Goal: Task Accomplishment & Management: Use online tool/utility

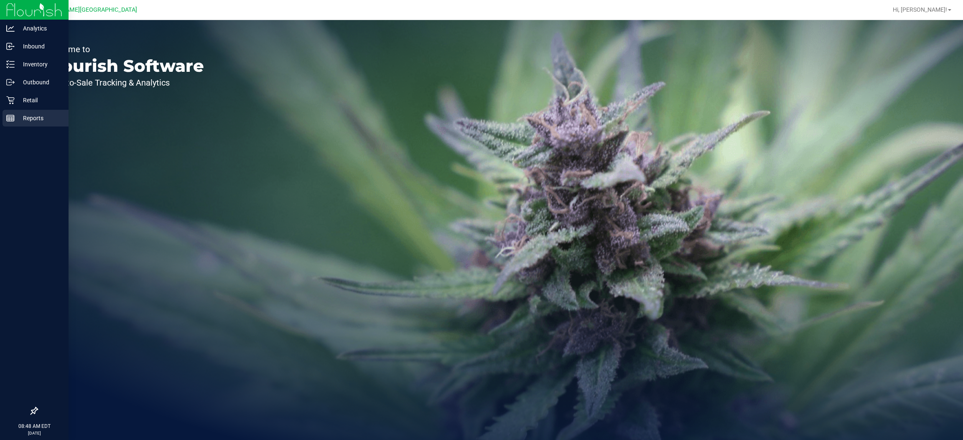
click at [15, 119] on p "Reports" at bounding box center [40, 118] width 50 height 10
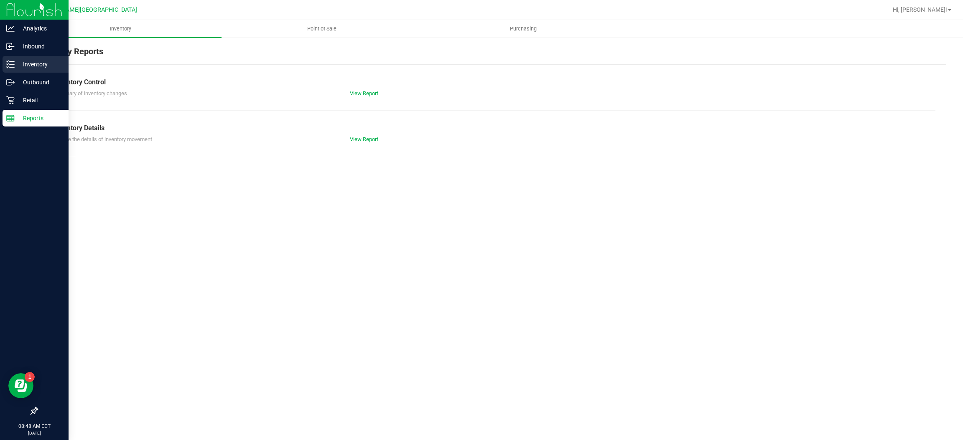
click at [48, 65] on p "Inventory" at bounding box center [40, 64] width 50 height 10
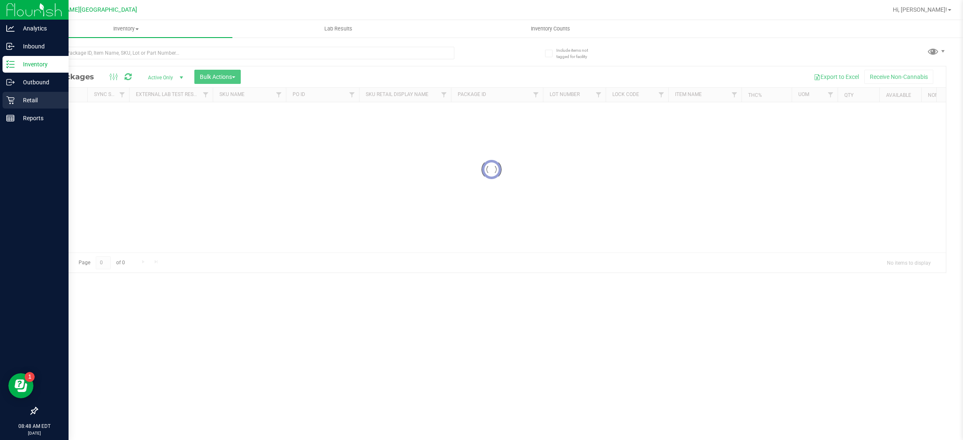
click at [28, 104] on p "Retail" at bounding box center [40, 100] width 50 height 10
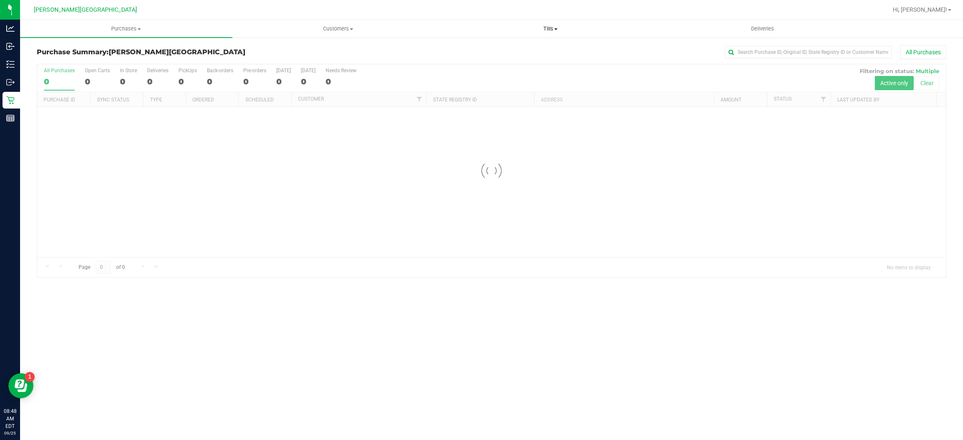
click at [542, 25] on span "Tills" at bounding box center [550, 29] width 211 height 8
click at [517, 47] on li "Manage tills" at bounding box center [550, 51] width 212 height 10
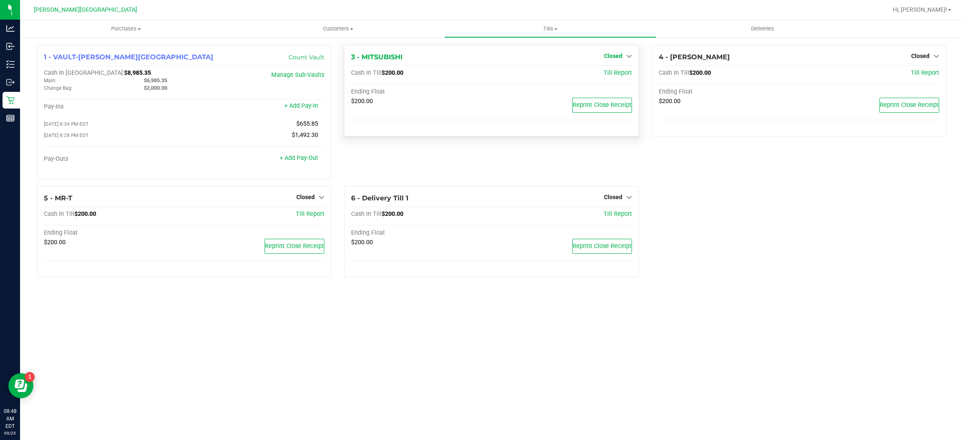
click at [622, 55] on link "Closed" at bounding box center [618, 56] width 28 height 7
click at [615, 74] on link "Open Till" at bounding box center [613, 73] width 22 height 7
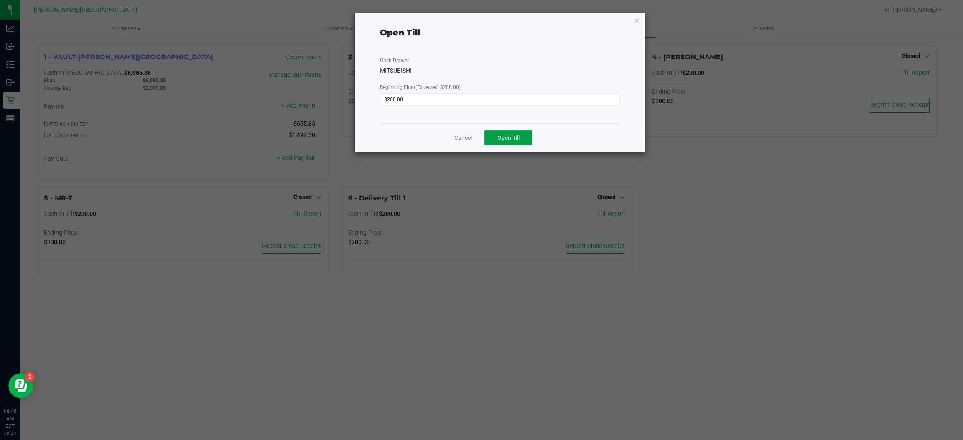
click at [509, 135] on span "Open Till" at bounding box center [508, 138] width 22 height 7
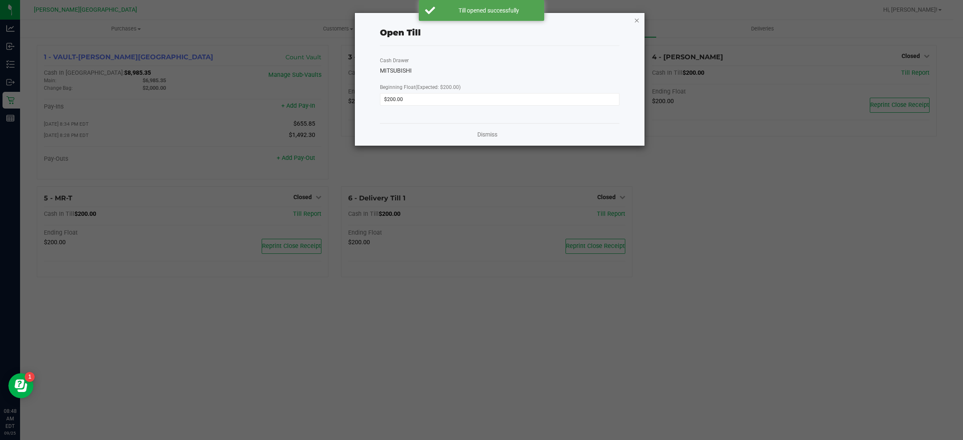
click at [638, 21] on icon "button" at bounding box center [637, 20] width 6 height 10
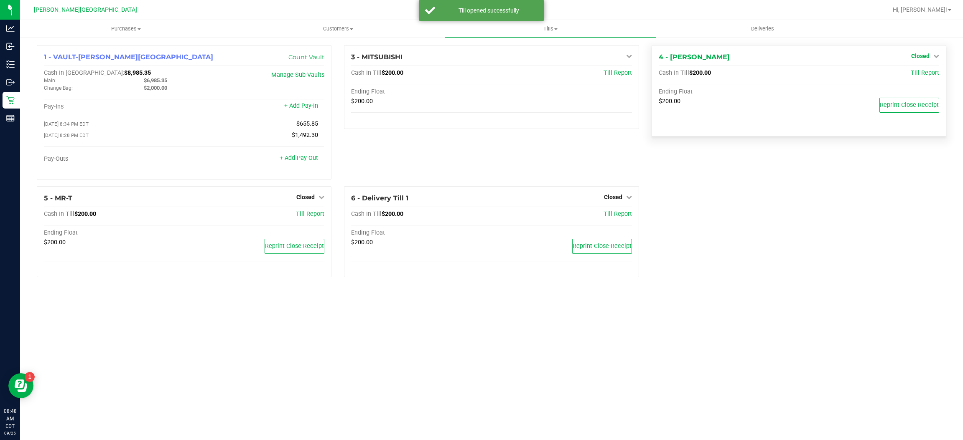
click at [923, 57] on span "Closed" at bounding box center [920, 56] width 18 height 7
click at [921, 75] on link "Open Till" at bounding box center [920, 73] width 22 height 7
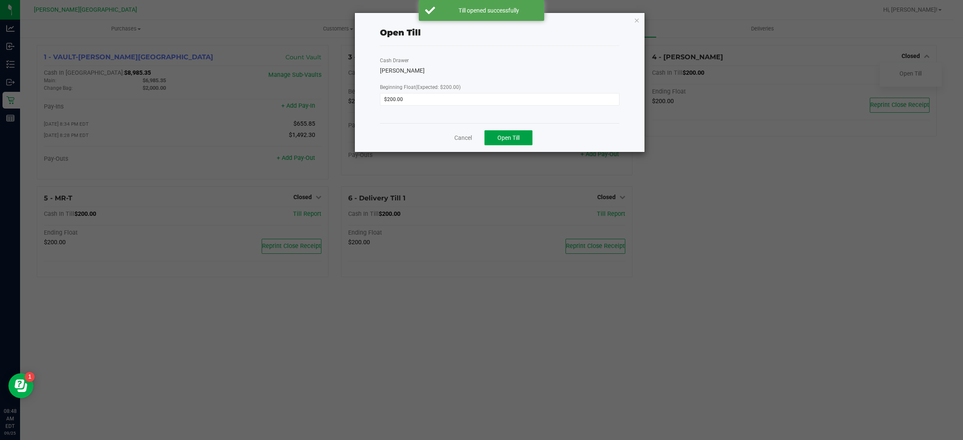
drag, startPoint x: 521, startPoint y: 136, endPoint x: 528, endPoint y: 131, distance: 9.0
click at [521, 136] on button "Open Till" at bounding box center [508, 137] width 48 height 15
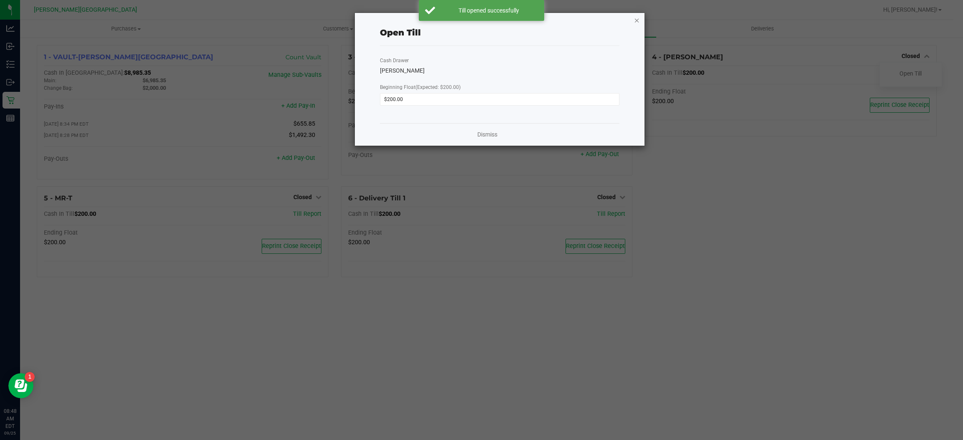
click at [634, 19] on icon "button" at bounding box center [637, 20] width 6 height 10
